Goal: Information Seeking & Learning: Learn about a topic

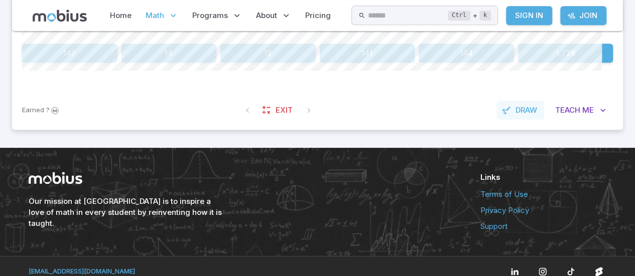
click at [515, 116] on span "Draw" at bounding box center [526, 110] width 22 height 11
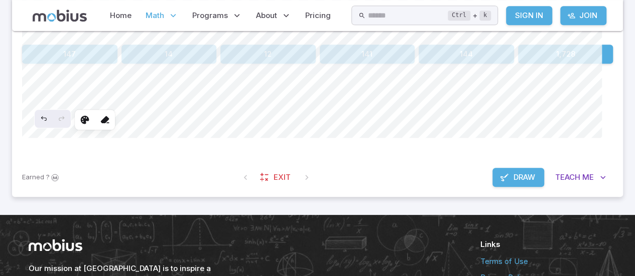
scroll to position [325, 0]
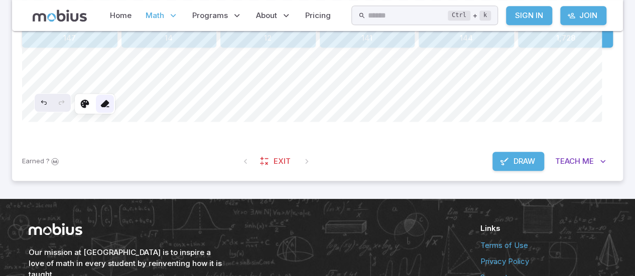
click at [110, 109] on icon at bounding box center [105, 104] width 10 height 10
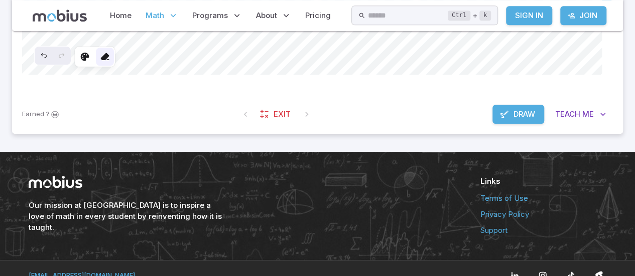
scroll to position [376, 0]
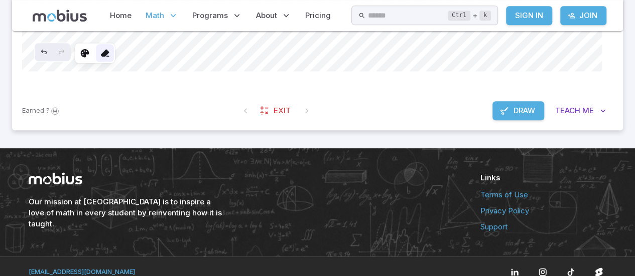
click at [110, 58] on icon at bounding box center [105, 53] width 10 height 10
click at [114, 62] on div at bounding box center [105, 53] width 18 height 18
click at [48, 56] on icon "Undo" at bounding box center [44, 52] width 8 height 8
click at [513, 116] on span "Draw" at bounding box center [524, 110] width 22 height 11
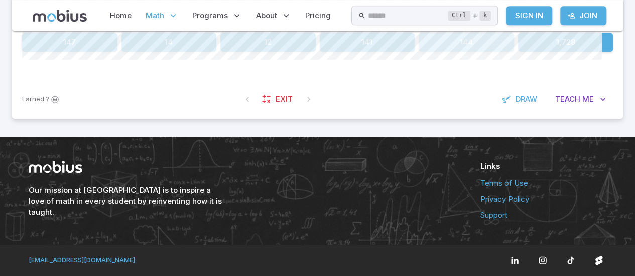
click at [474, 52] on button "144" at bounding box center [465, 42] width 95 height 19
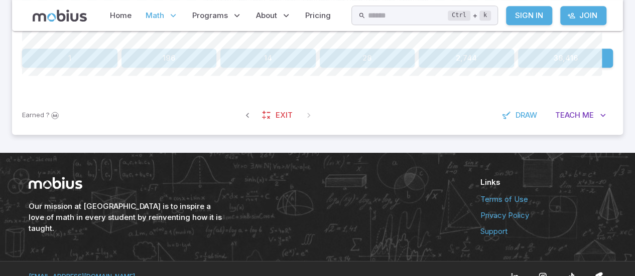
scroll to position [305, 0]
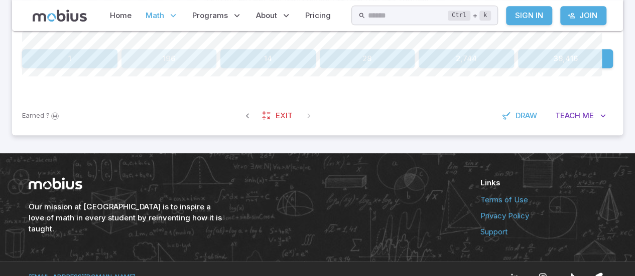
click at [174, 68] on button "196" at bounding box center [168, 58] width 95 height 19
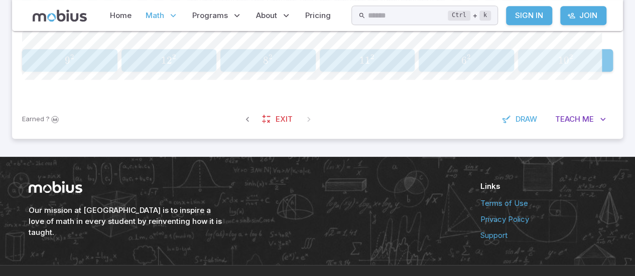
click at [563, 67] on span "0" at bounding box center [566, 60] width 6 height 13
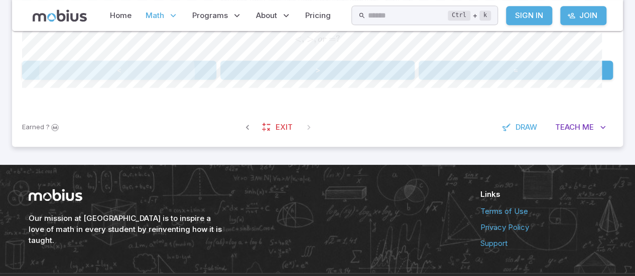
click at [501, 80] on button "=" at bounding box center [515, 70] width 194 height 19
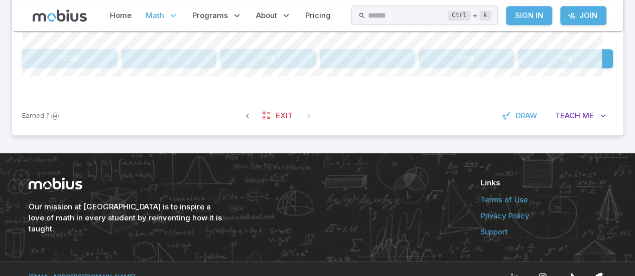
click at [354, 68] on button "4" at bounding box center [367, 58] width 95 height 19
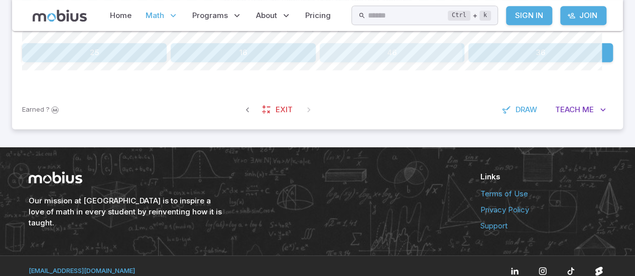
click at [377, 62] on button "46" at bounding box center [392, 52] width 144 height 19
click at [338, 62] on button "49" at bounding box center [367, 52] width 95 height 19
click at [254, 62] on button "64" at bounding box center [267, 52] width 95 height 19
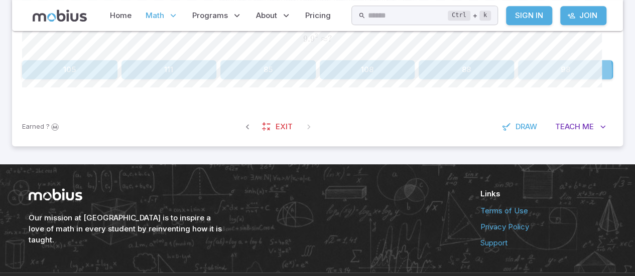
click at [535, 79] on button "98" at bounding box center [565, 69] width 95 height 19
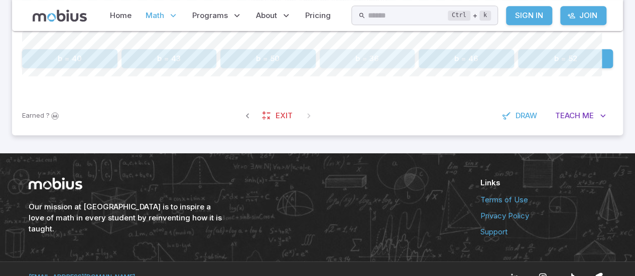
click at [371, 68] on button "b = 36" at bounding box center [367, 58] width 95 height 19
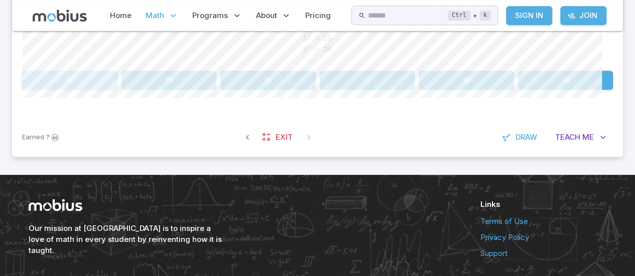
click at [61, 90] on button "16" at bounding box center [69, 80] width 95 height 19
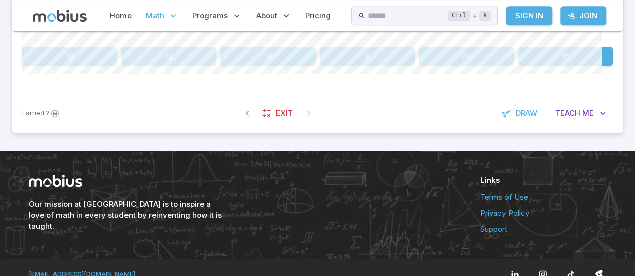
scroll to position [307, 0]
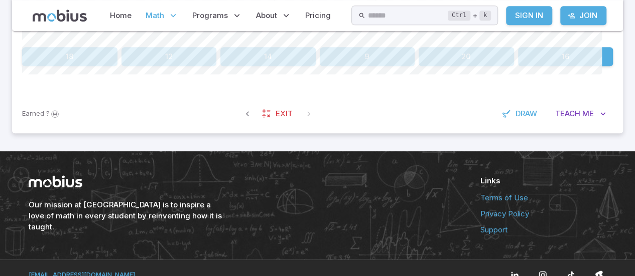
click at [303, 31] on span "◯" at bounding box center [306, 26] width 9 height 11
click at [533, 66] on button "16" at bounding box center [565, 56] width 95 height 19
click at [571, 66] on button "1, 4" at bounding box center [565, 56] width 95 height 19
click at [382, 66] on button "1, 4" at bounding box center [367, 56] width 95 height 19
click at [573, 66] on button "16, 36" at bounding box center [565, 56] width 95 height 19
